Goal: Find specific page/section: Find specific page/section

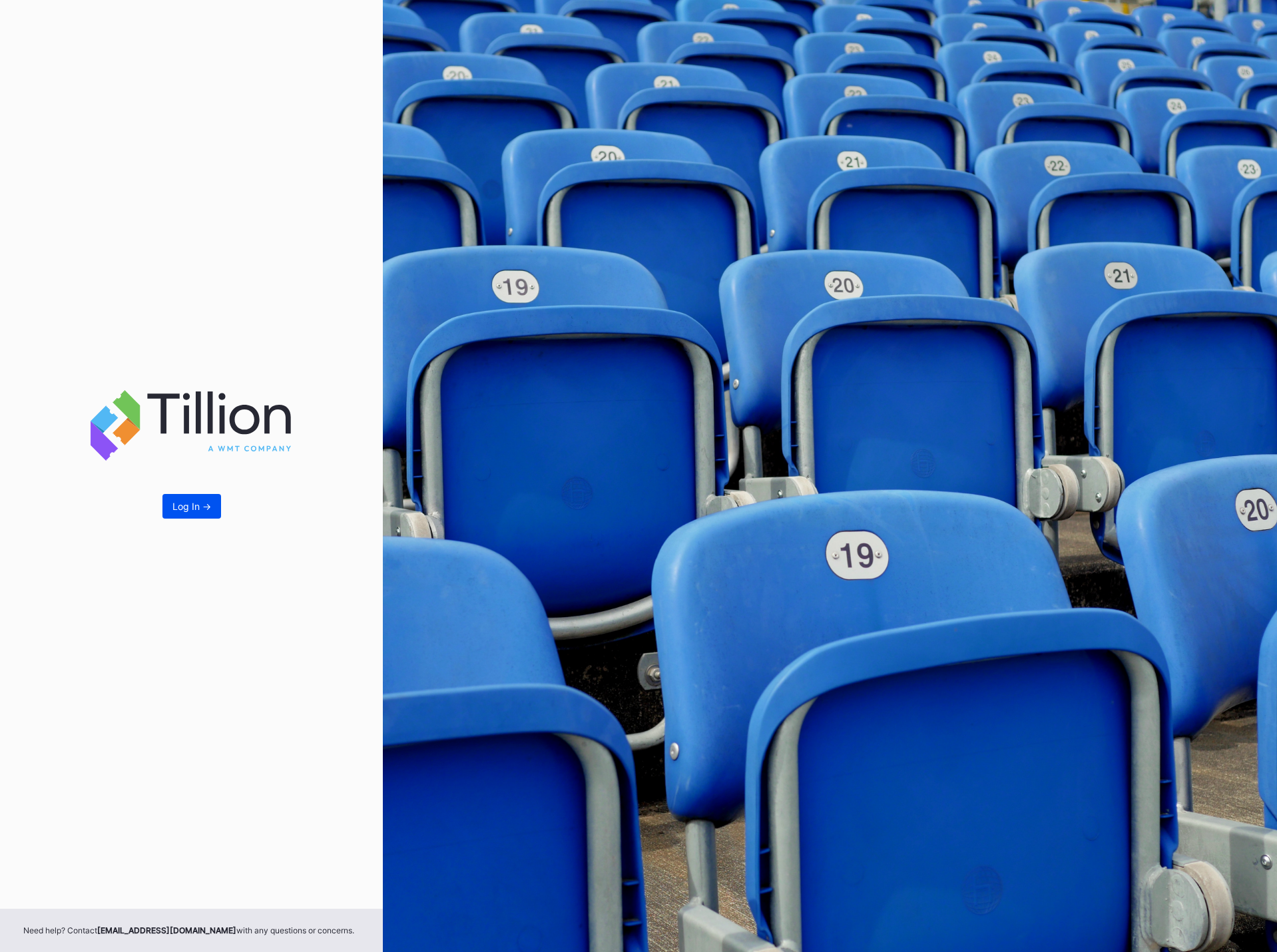
click at [199, 499] on button "Log In ->" at bounding box center [192, 507] width 58 height 25
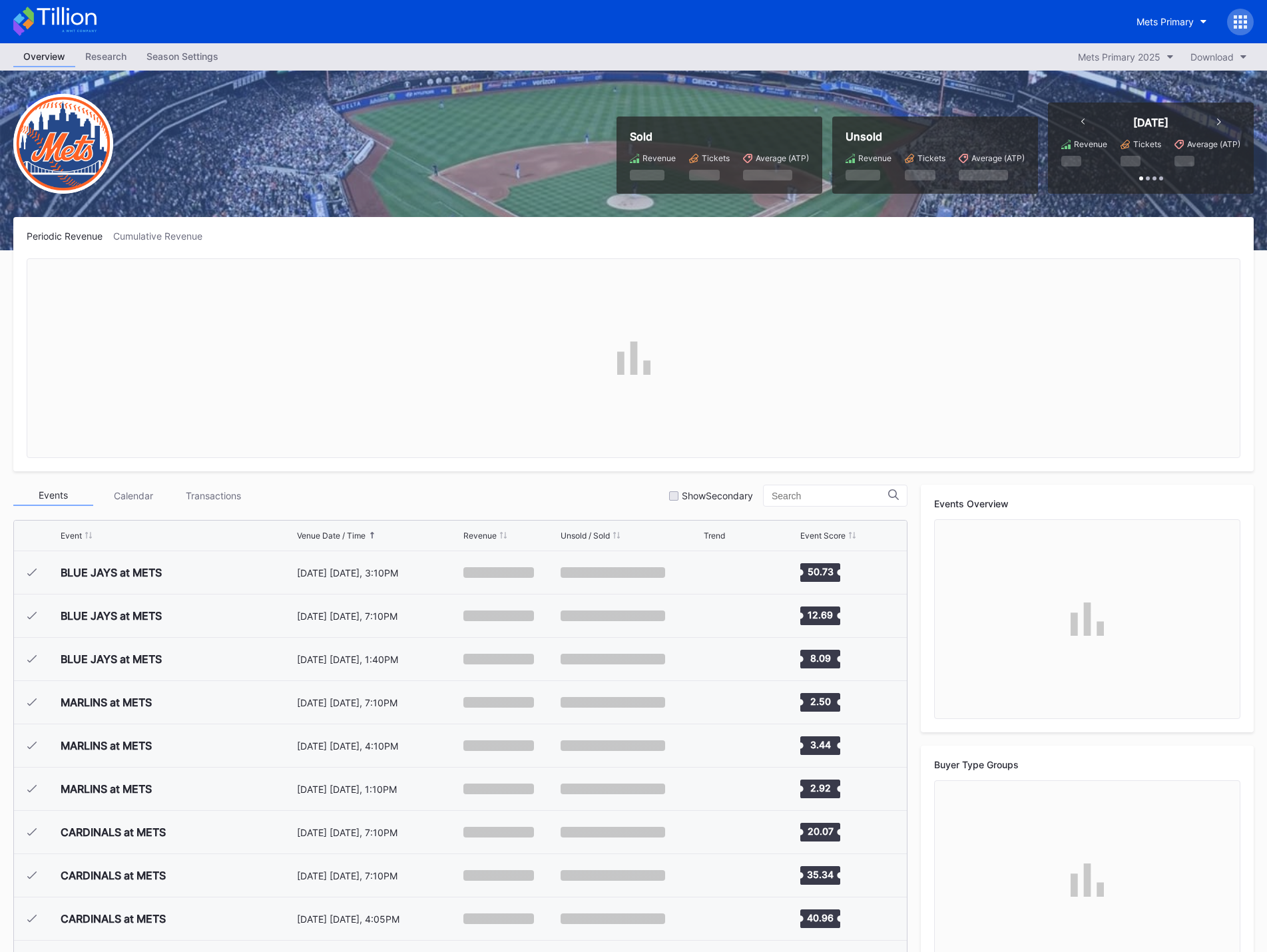
scroll to position [3373, 0]
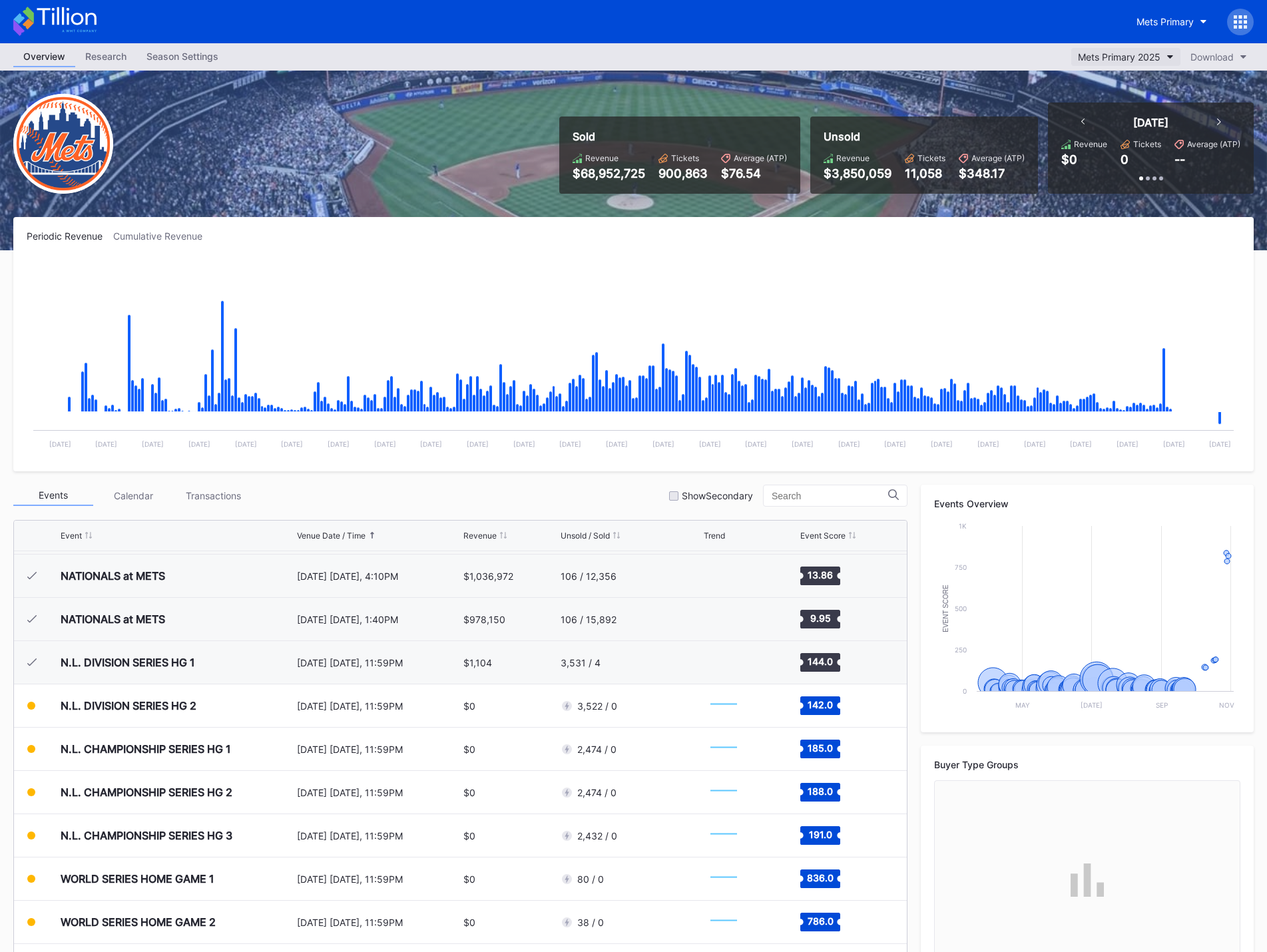
click at [1158, 59] on div "Mets Primary 2025" at bounding box center [1119, 58] width 83 height 12
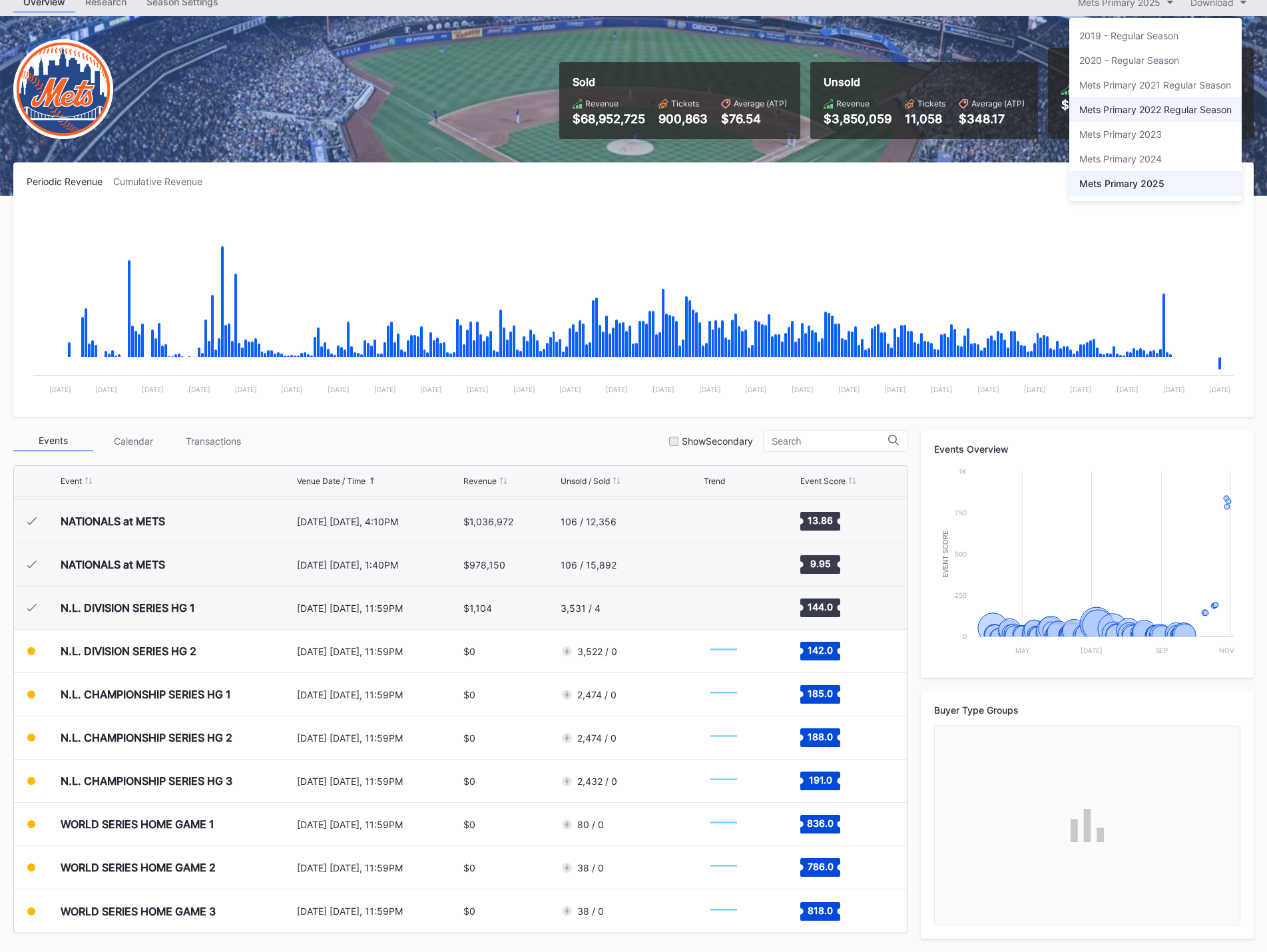
scroll to position [0, 0]
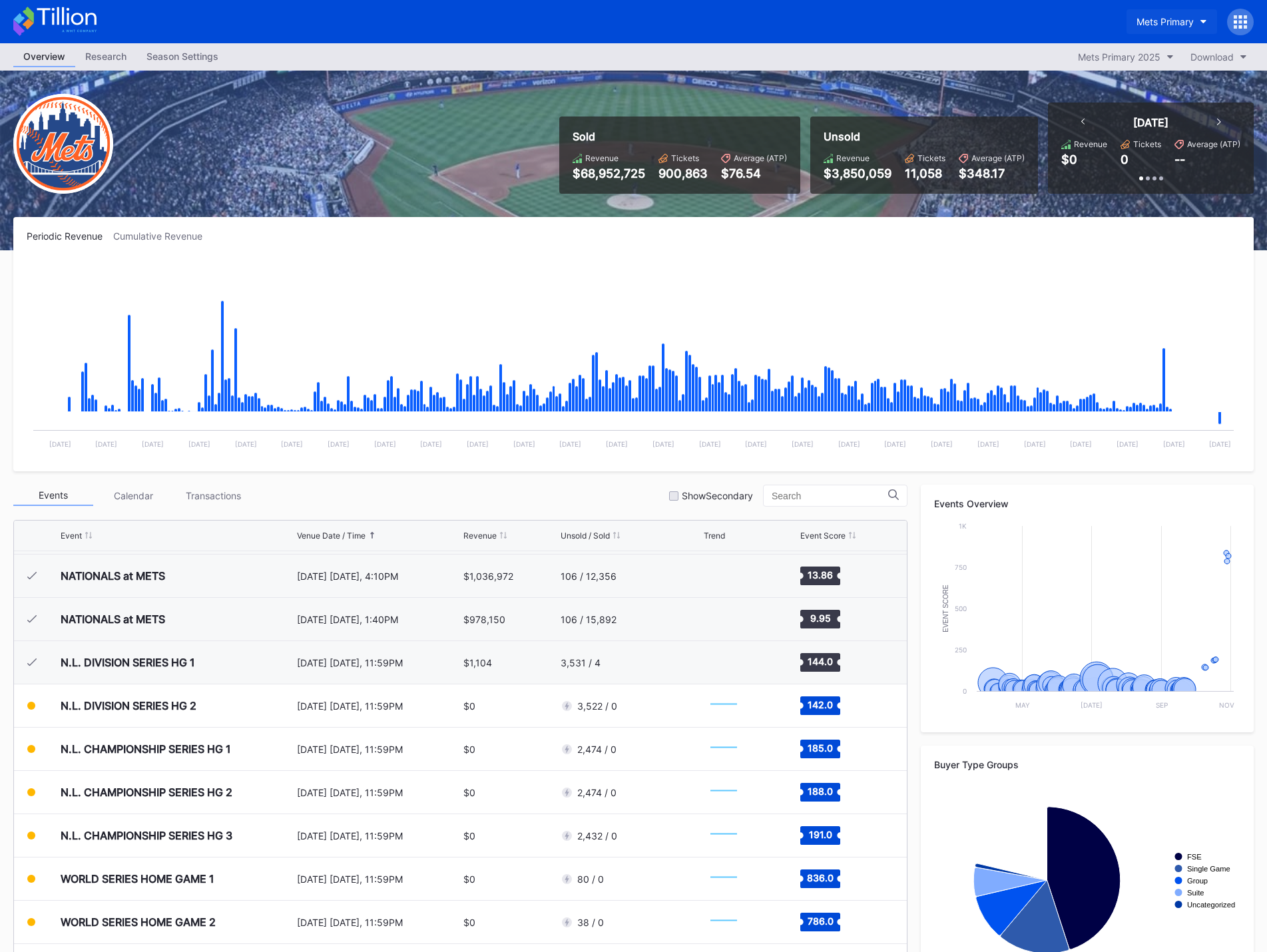
click at [1184, 23] on div "Mets Primary" at bounding box center [1164, 22] width 58 height 12
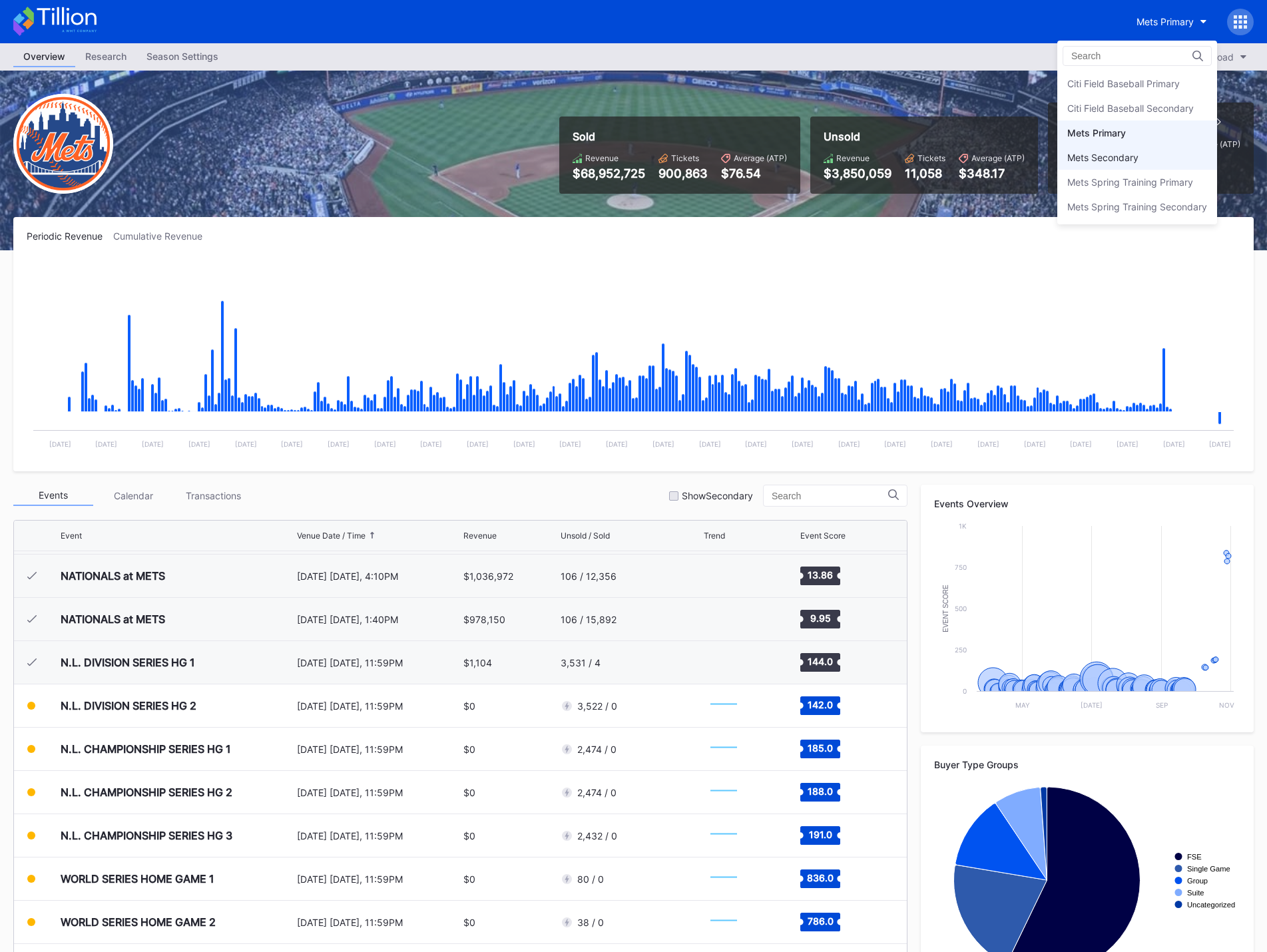
click at [1141, 165] on div "Mets Secondary" at bounding box center [1137, 158] width 160 height 25
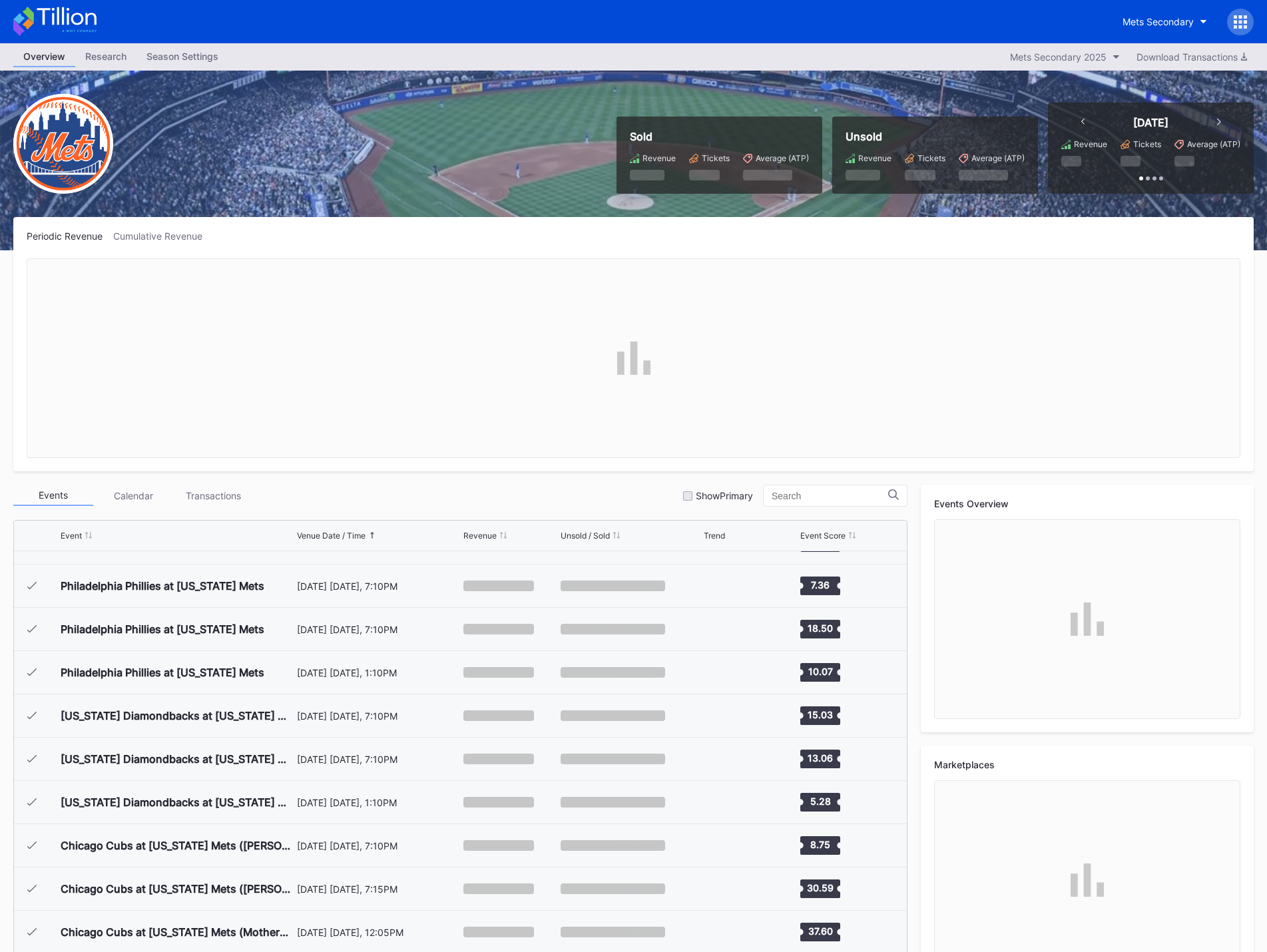
scroll to position [3373, 0]
